Goal: Transaction & Acquisition: Purchase product/service

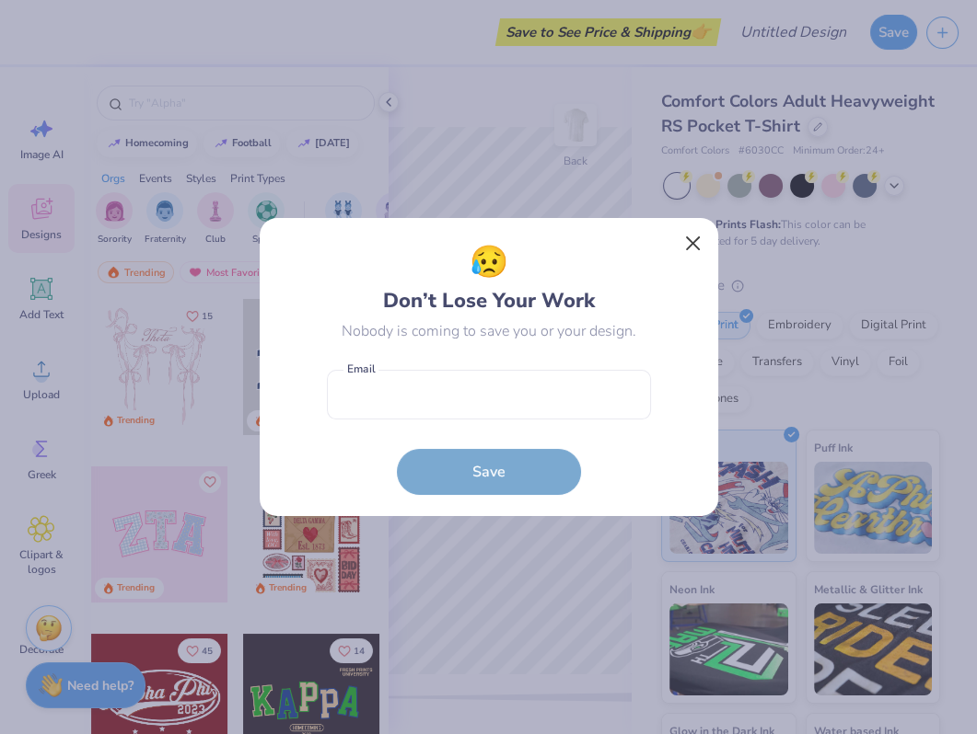
click at [688, 246] on button "Close" at bounding box center [692, 243] width 35 height 35
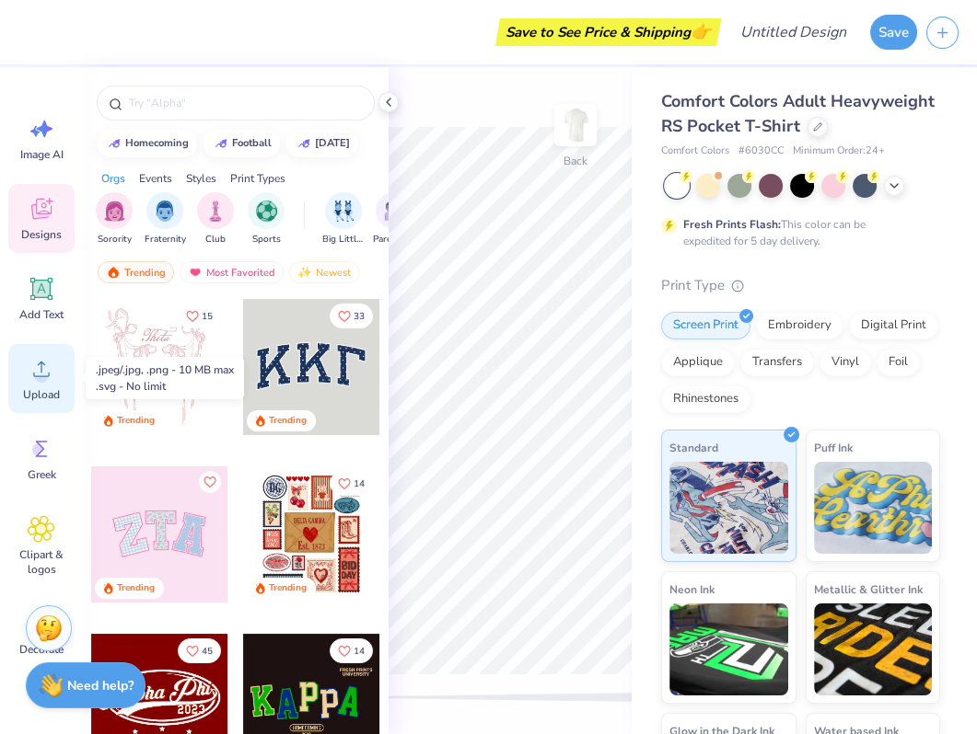
click at [34, 373] on icon at bounding box center [42, 369] width 28 height 28
click at [34, 375] on icon at bounding box center [41, 370] width 17 height 16
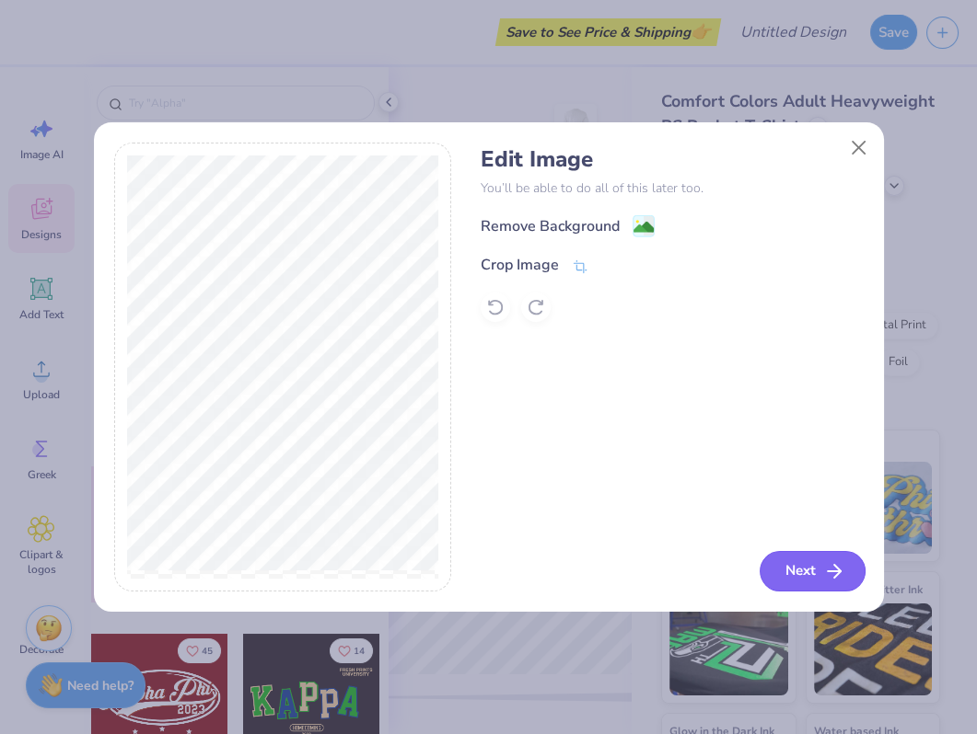
click at [804, 557] on button "Next" at bounding box center [812, 571] width 106 height 40
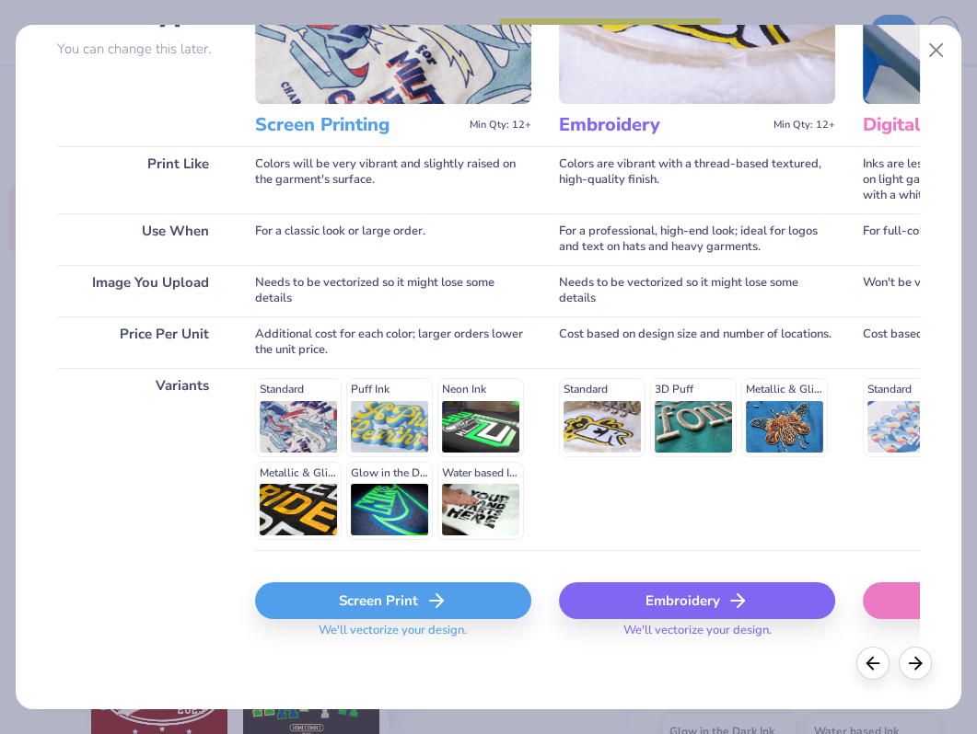
scroll to position [178, 0]
click at [426, 583] on div "Screen Print" at bounding box center [393, 601] width 276 height 37
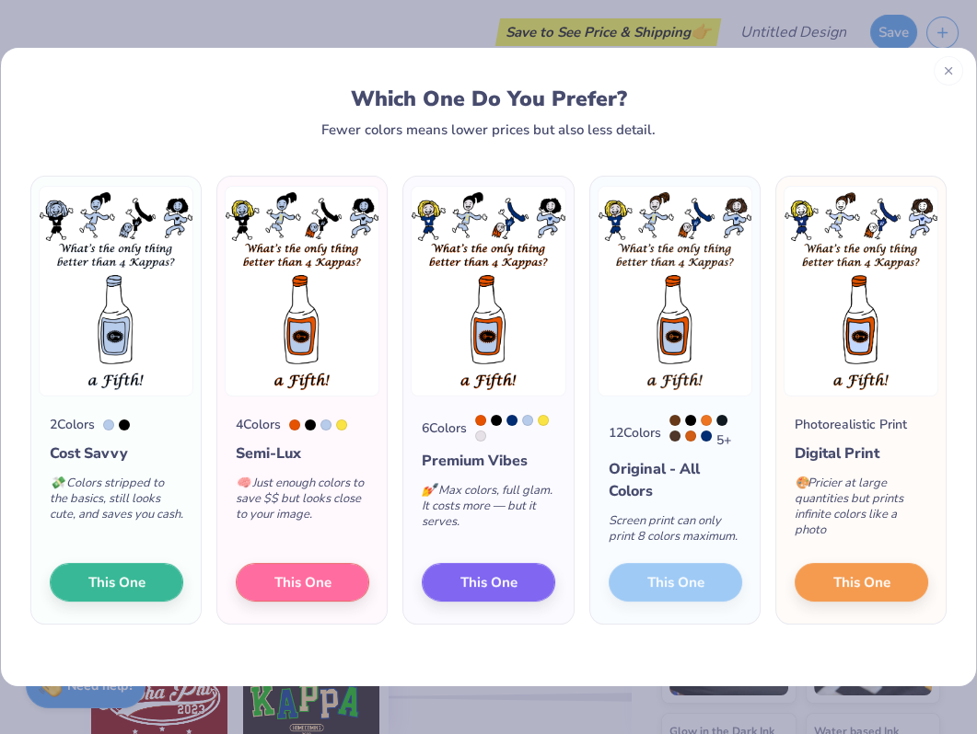
click at [949, 78] on div at bounding box center [947, 70] width 29 height 29
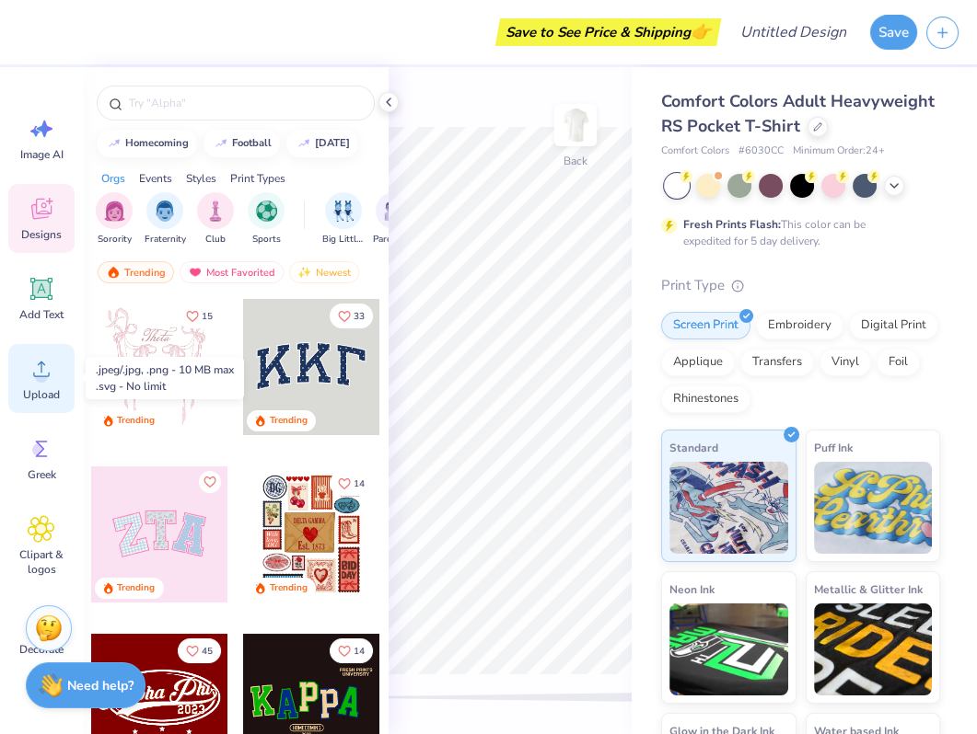
click at [31, 376] on icon at bounding box center [42, 369] width 28 height 28
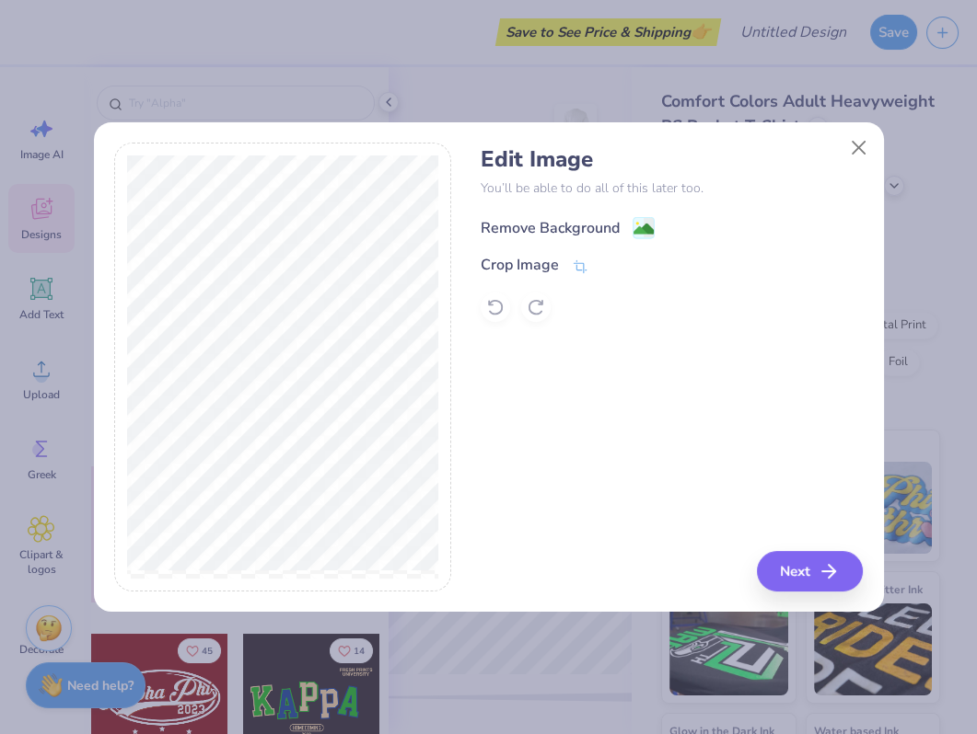
click at [529, 226] on div "Remove Background" at bounding box center [549, 228] width 139 height 22
click at [817, 569] on button "Next" at bounding box center [812, 571] width 106 height 40
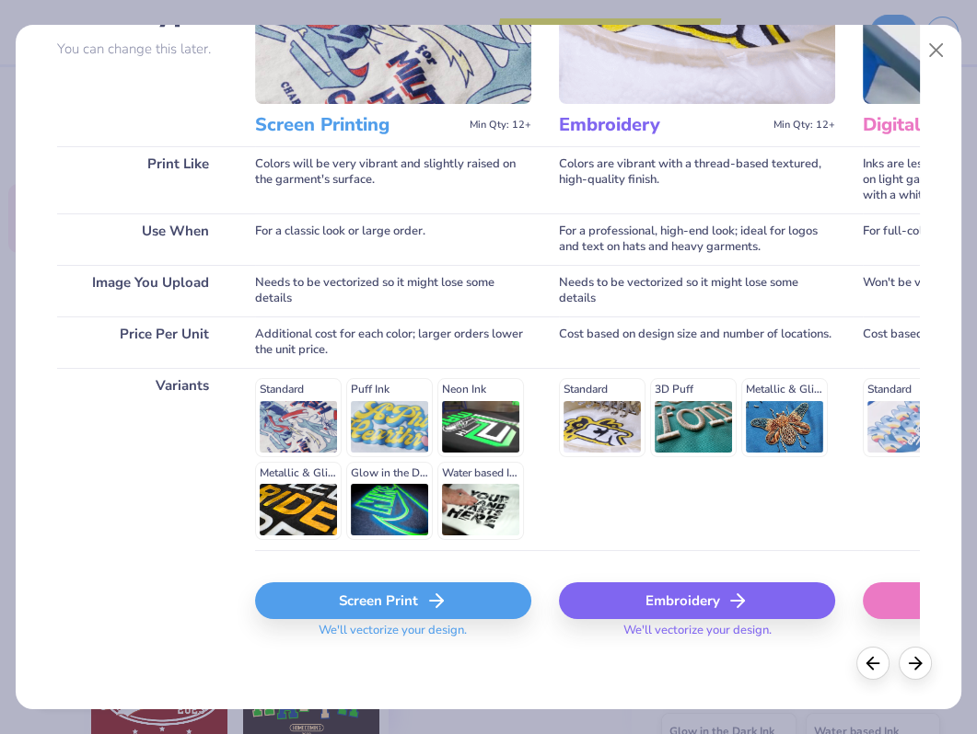
click at [371, 594] on div "Screen Print" at bounding box center [393, 601] width 276 height 37
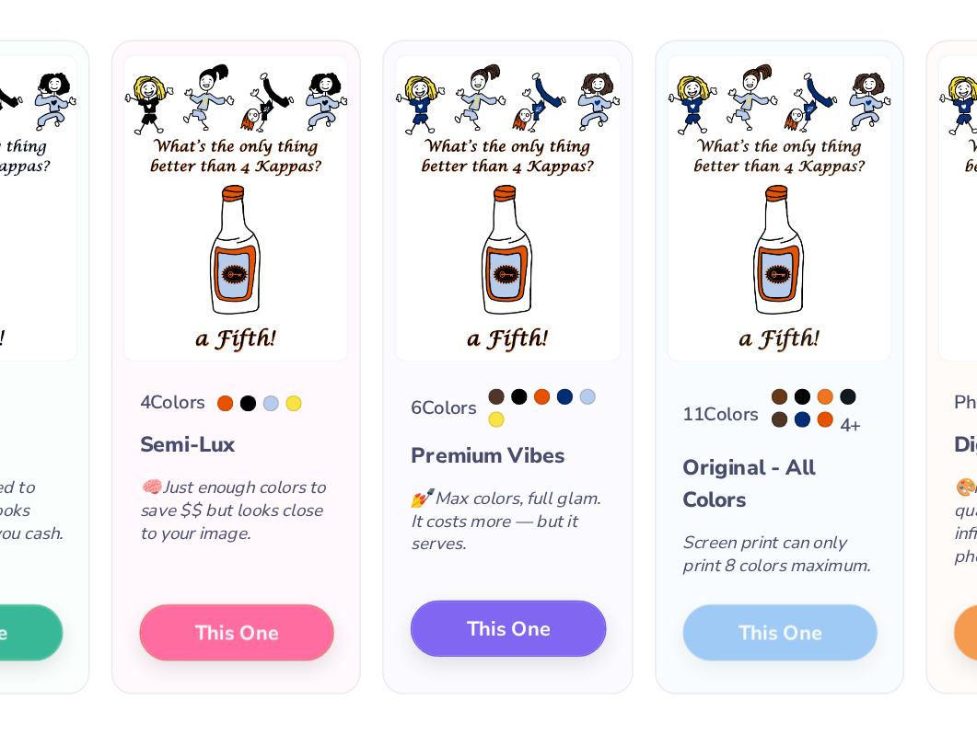
click at [460, 570] on span "This One" at bounding box center [488, 580] width 57 height 21
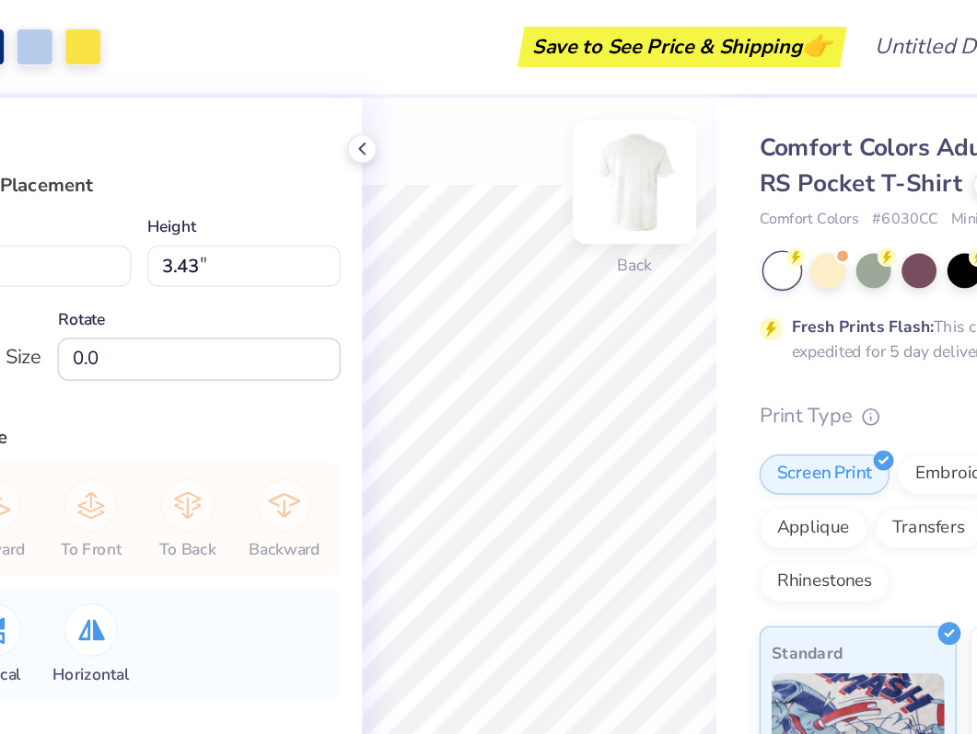
click at [538, 142] on img at bounding box center [575, 125] width 74 height 74
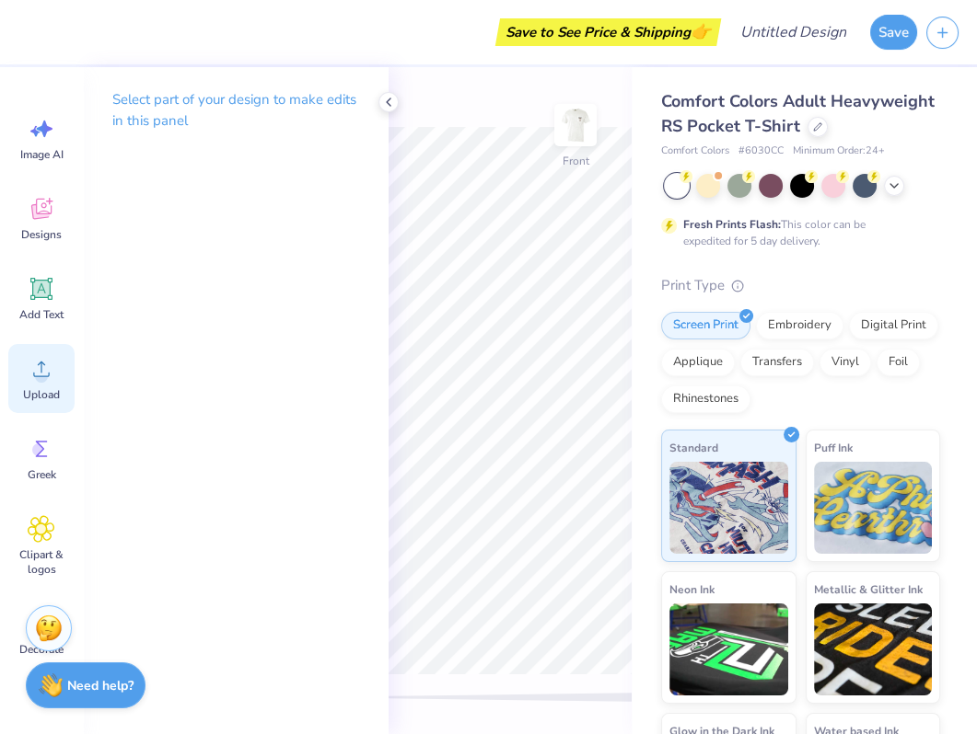
click at [41, 372] on icon at bounding box center [41, 370] width 17 height 16
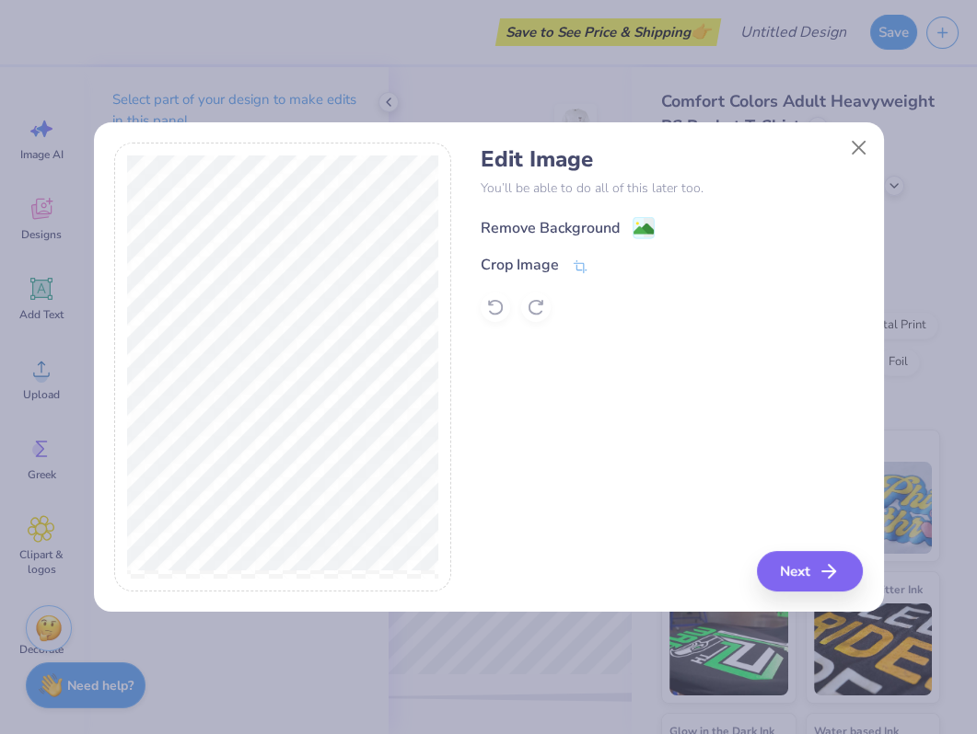
click at [555, 227] on div "Remove Background" at bounding box center [549, 228] width 139 height 22
click at [817, 571] on button "Next" at bounding box center [812, 571] width 106 height 40
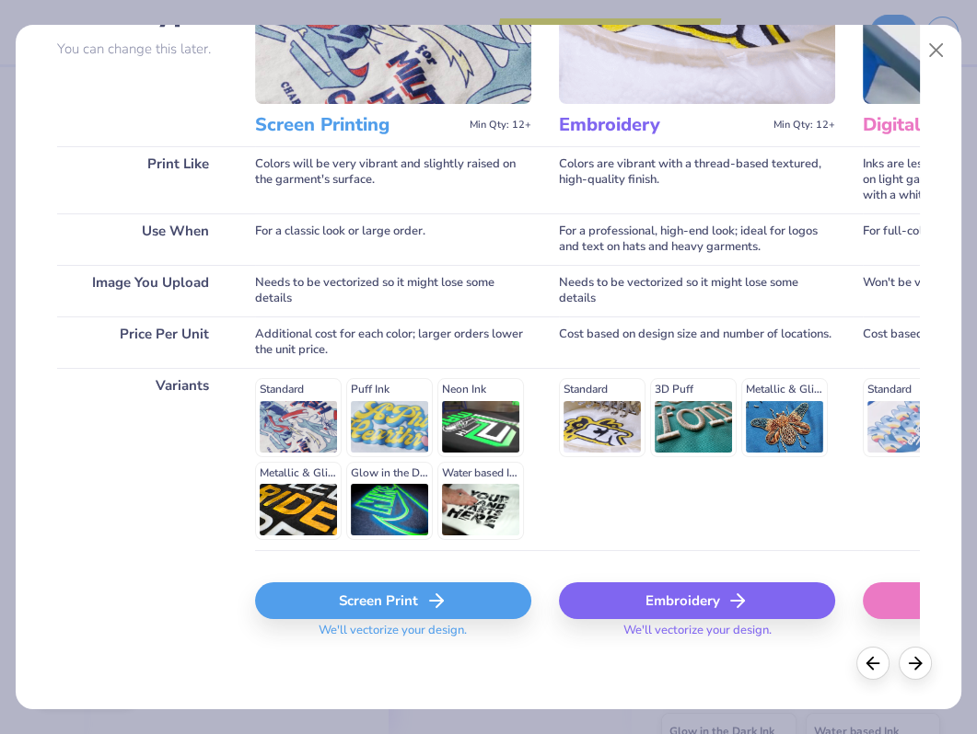
click at [370, 608] on div "Screen Print" at bounding box center [393, 601] width 276 height 37
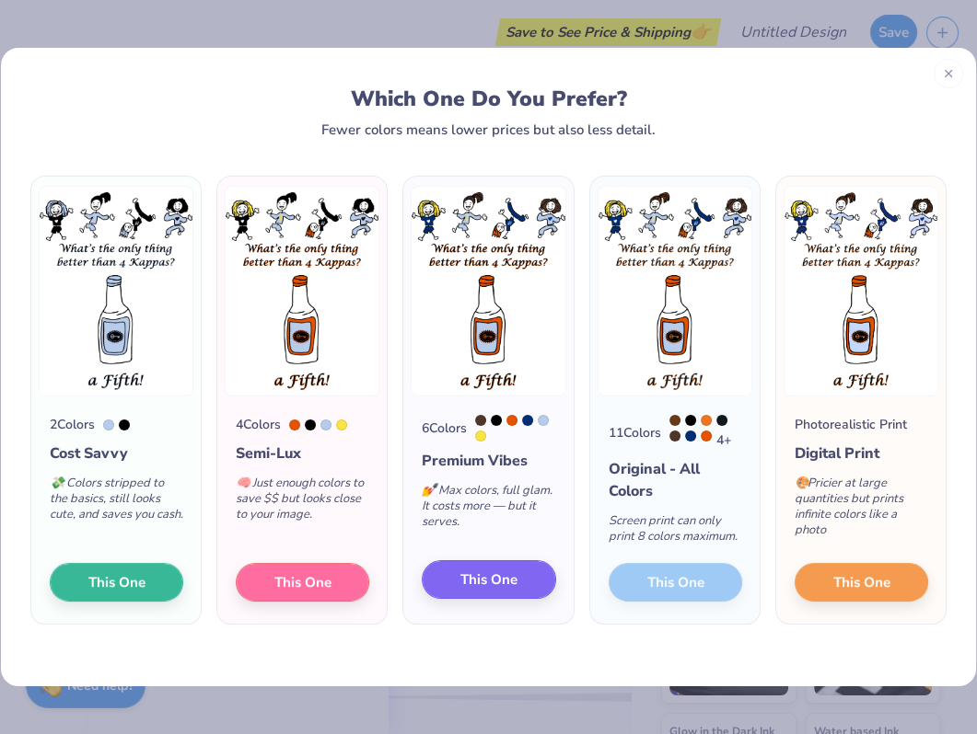
click at [497, 585] on span "This One" at bounding box center [488, 580] width 57 height 21
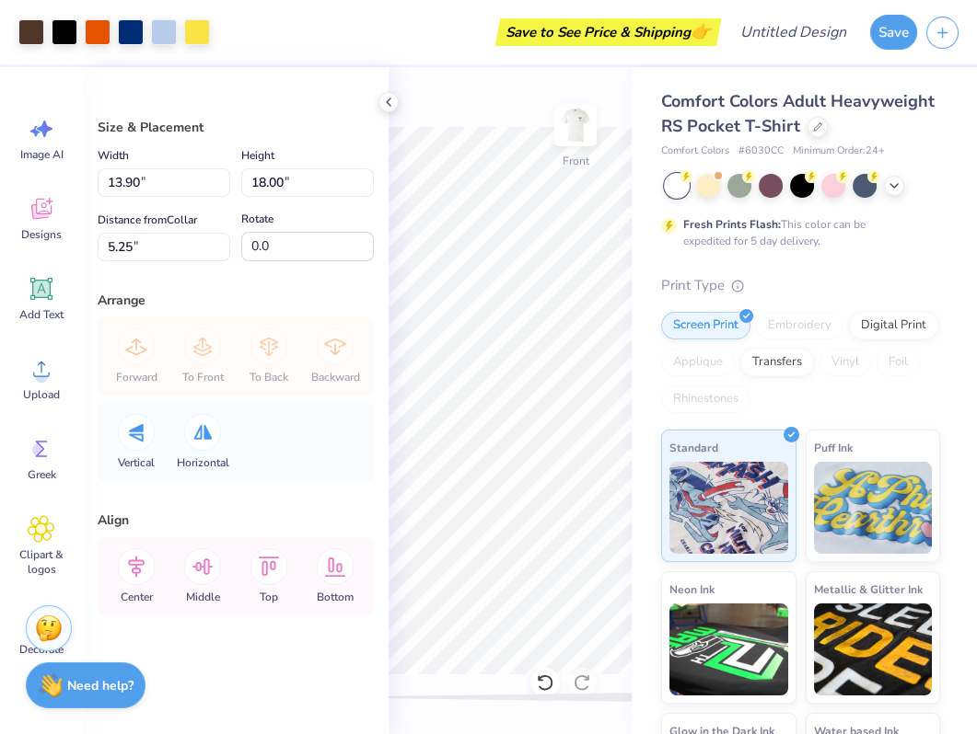
click at [417, 76] on div "Front" at bounding box center [509, 400] width 243 height 667
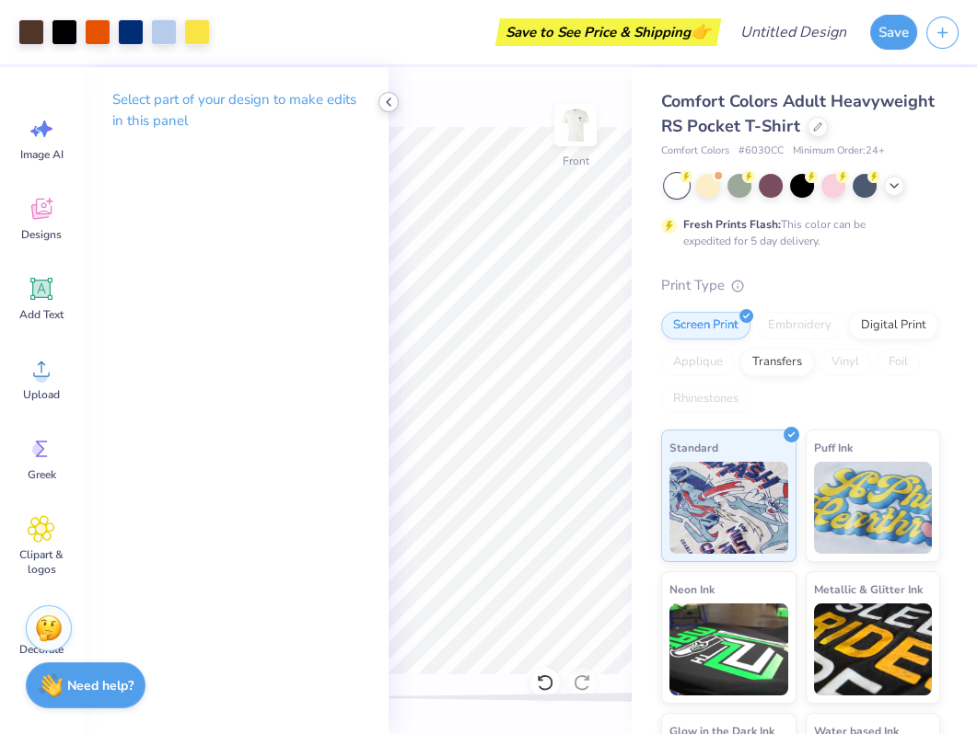
click at [390, 102] on icon at bounding box center [388, 102] width 15 height 15
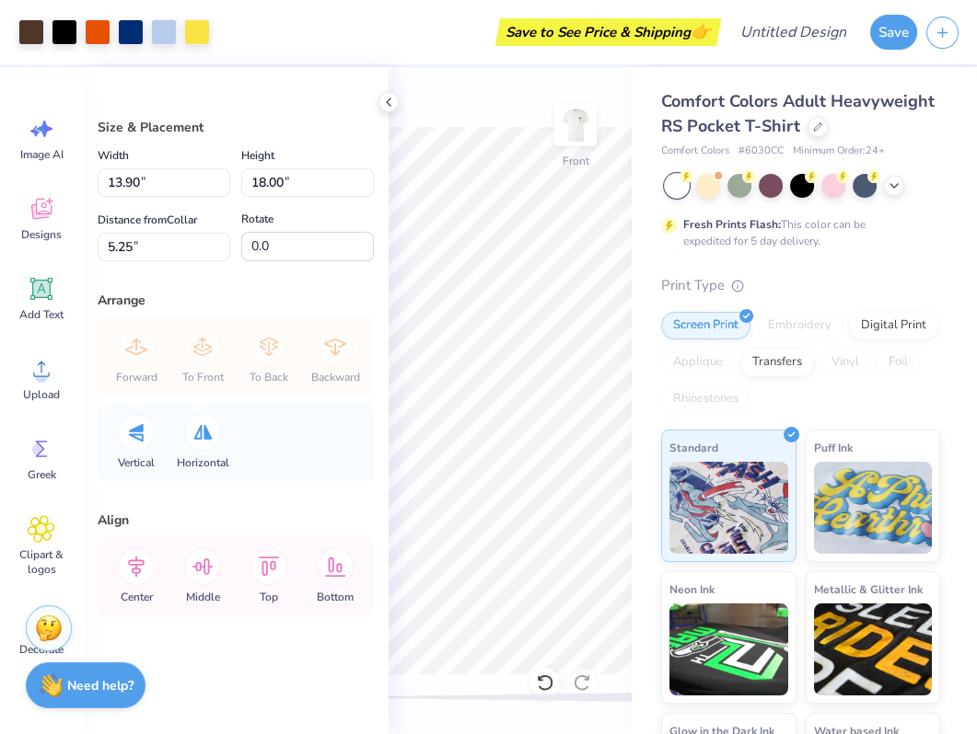
click at [331, 284] on div "Size & Placement Width 13.90 13.90 " Height 18.00 18.00 " Distance from Collar …" at bounding box center [236, 400] width 306 height 667
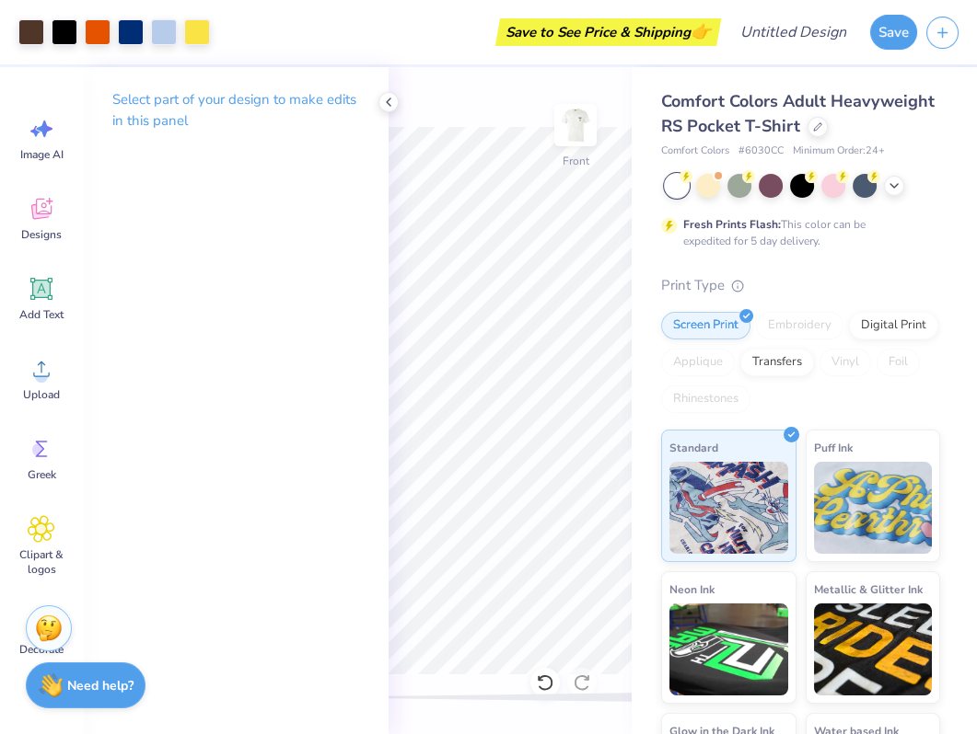
click at [480, 111] on div "Front" at bounding box center [509, 400] width 243 height 667
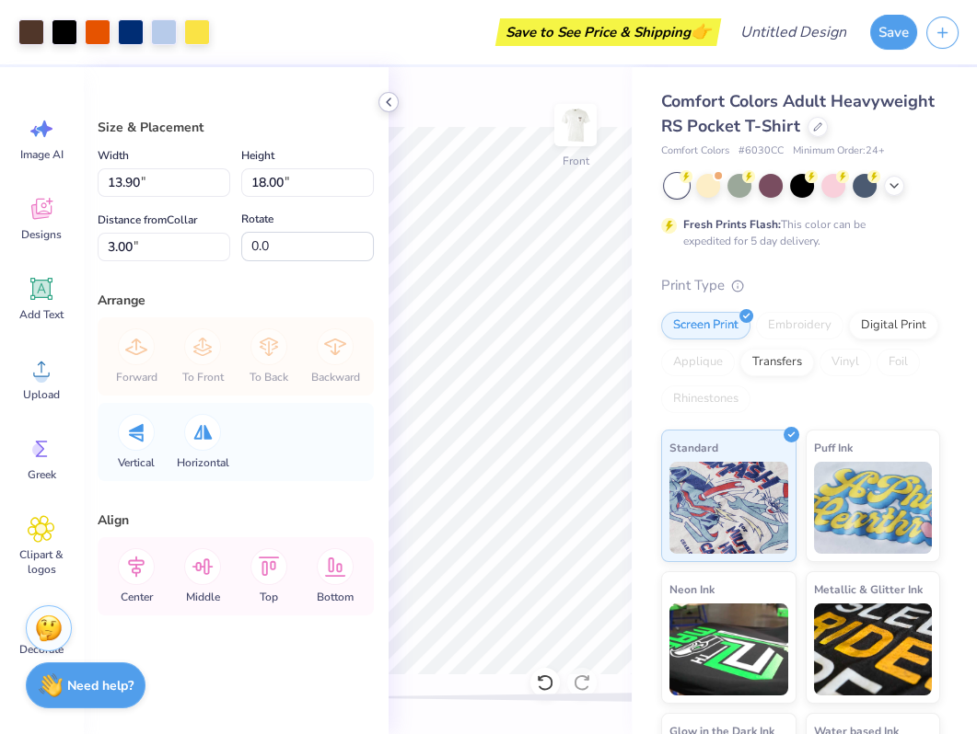
click at [386, 97] on icon at bounding box center [388, 102] width 15 height 15
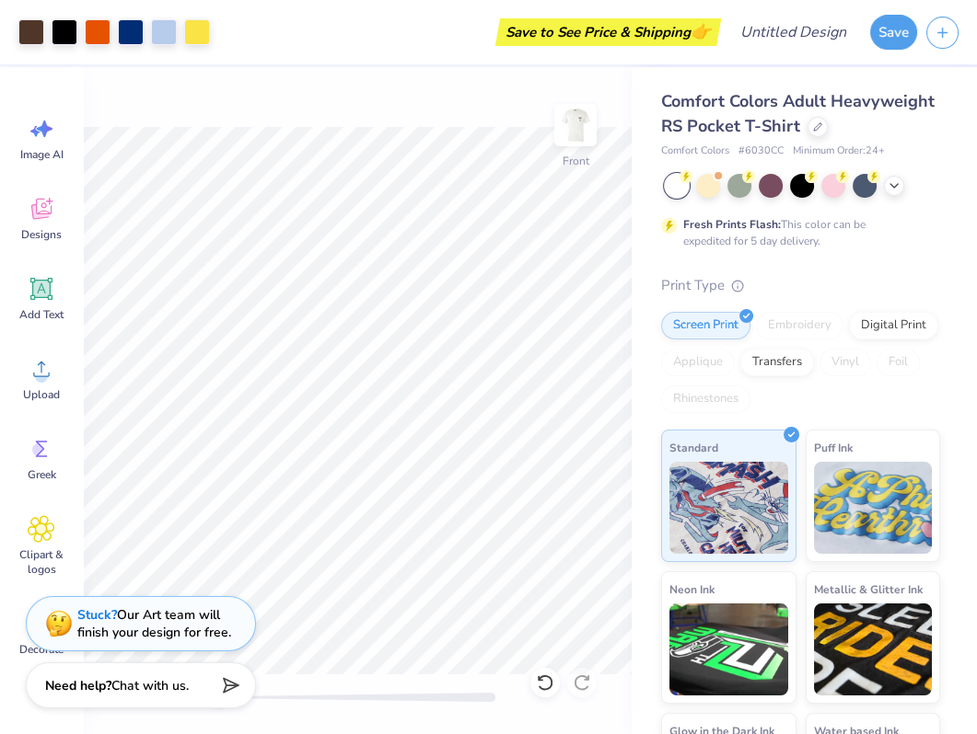
type input "3.99"
click at [570, 134] on img at bounding box center [575, 125] width 74 height 74
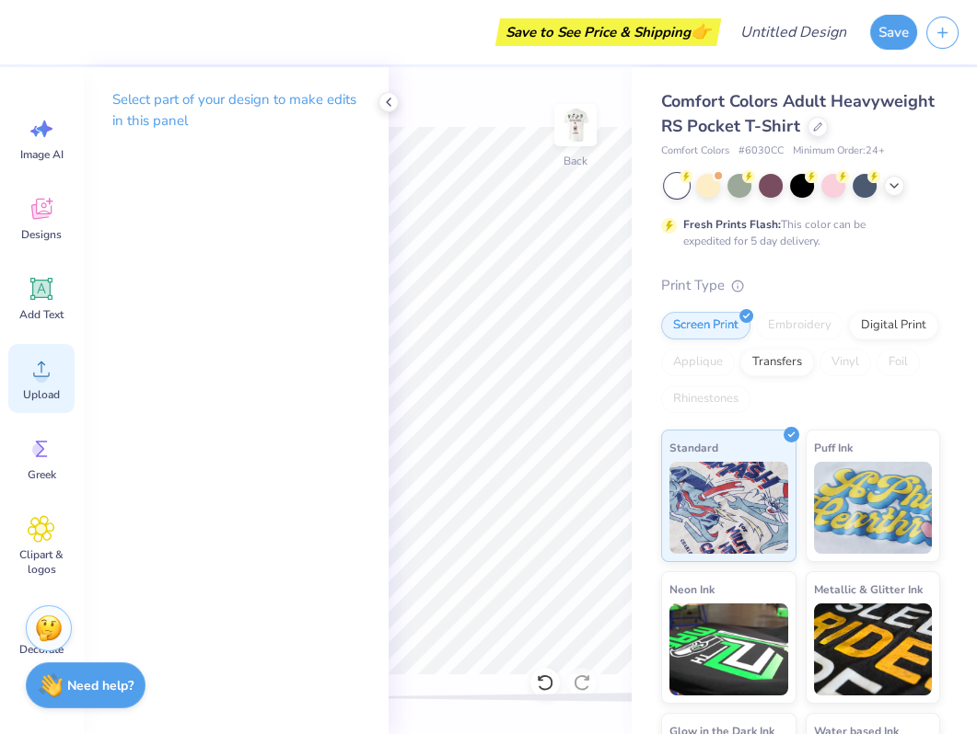
click at [45, 361] on icon at bounding box center [42, 369] width 28 height 28
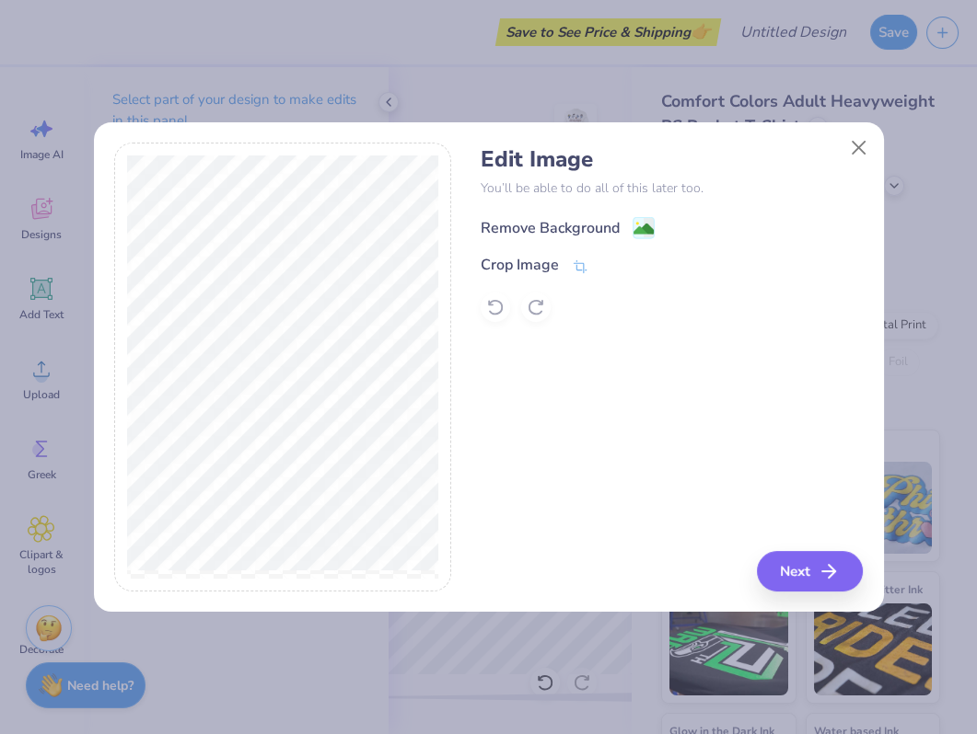
click at [565, 221] on div "Remove Background" at bounding box center [549, 228] width 139 height 22
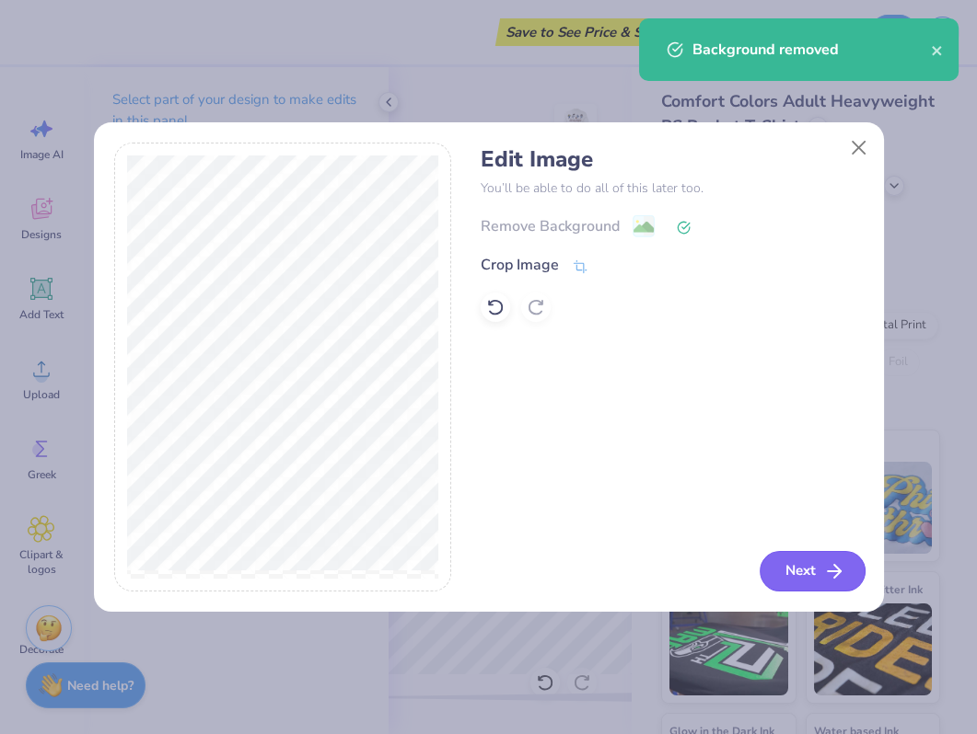
click at [797, 562] on button "Next" at bounding box center [812, 571] width 106 height 40
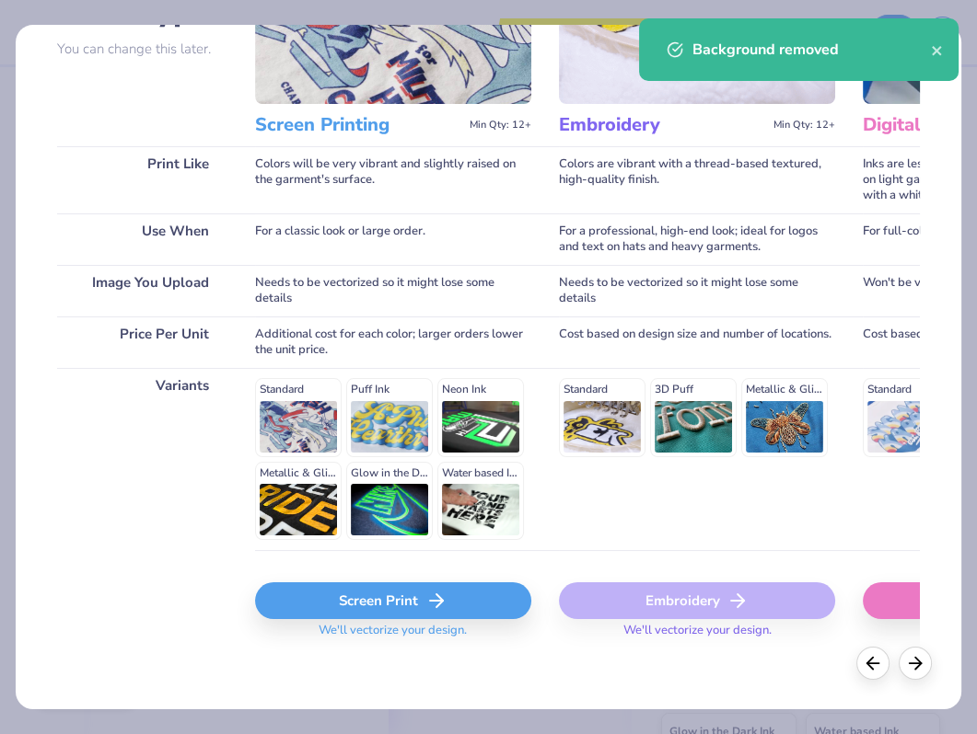
click at [386, 588] on div "Screen Print" at bounding box center [393, 601] width 276 height 37
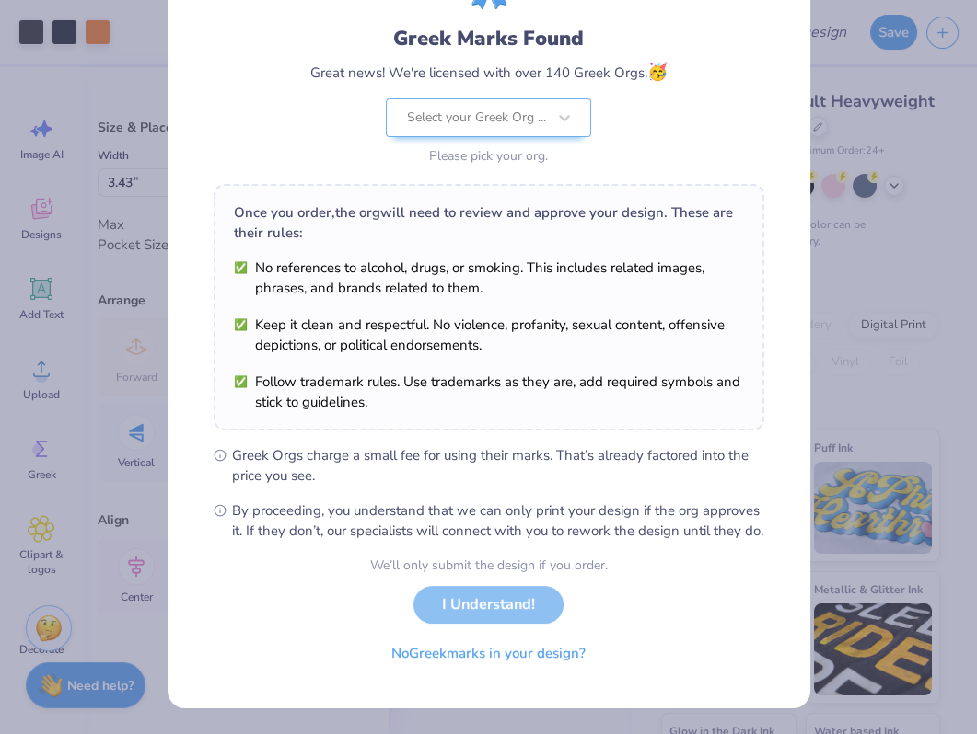
scroll to position [121, 0]
click at [522, 656] on button "No Greek marks in your design?" at bounding box center [489, 649] width 226 height 38
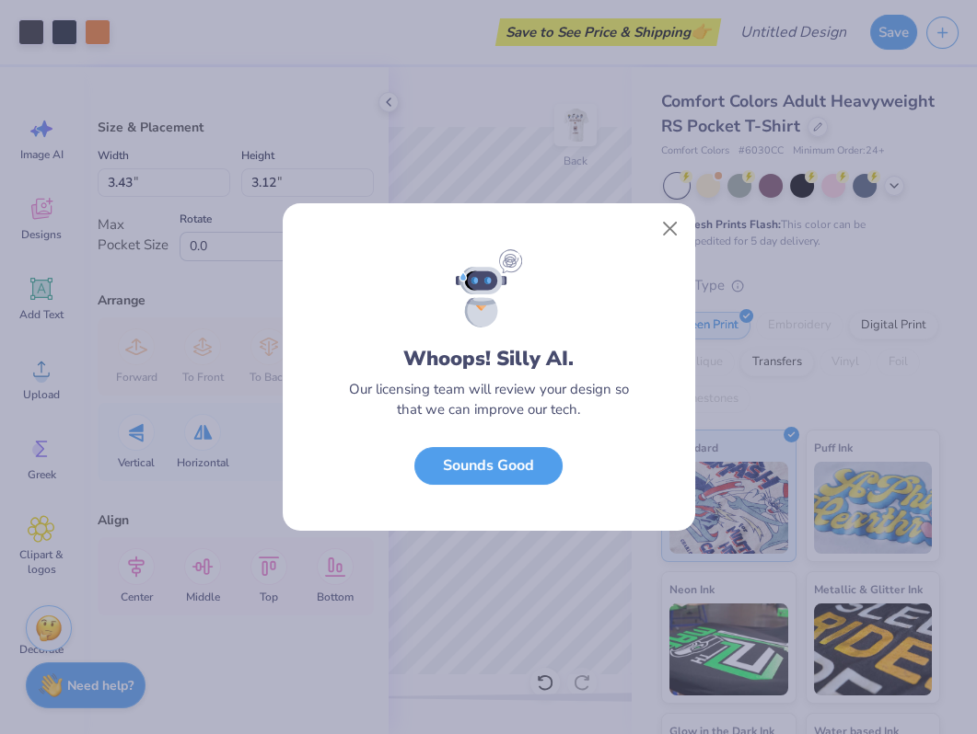
scroll to position [0, 0]
click at [661, 235] on button "Close" at bounding box center [669, 229] width 35 height 35
